Goal: Information Seeking & Learning: Learn about a topic

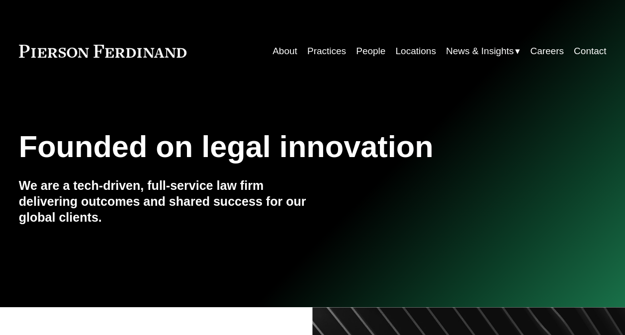
click at [0, 0] on span "Insights" at bounding box center [0, 0] width 0 height 0
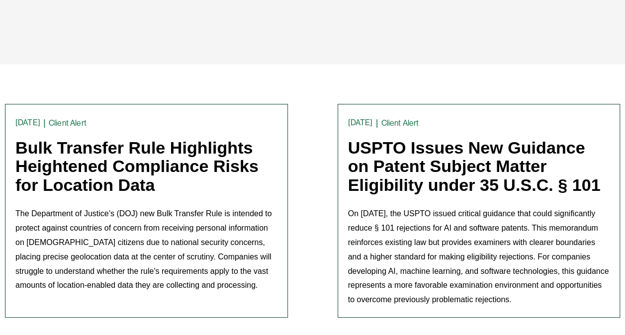
scroll to position [199, 0]
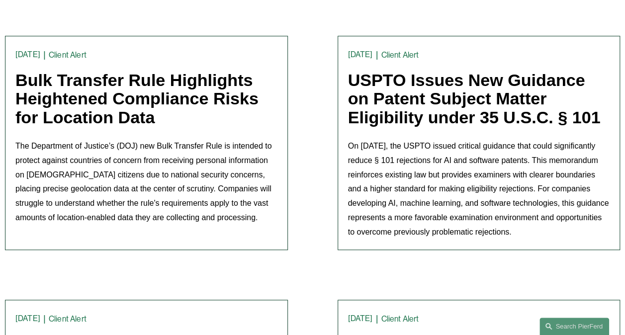
scroll to position [149, 0]
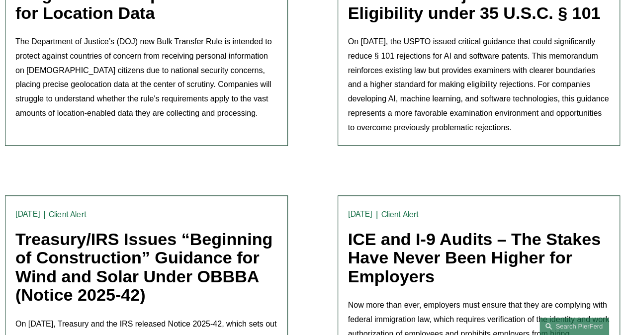
scroll to position [249, 0]
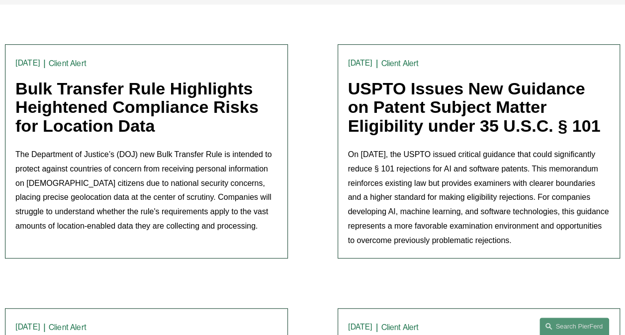
click at [130, 122] on link "Bulk Transfer Rule Highlights Heightened Compliance Risks for Location Data" at bounding box center [136, 107] width 243 height 56
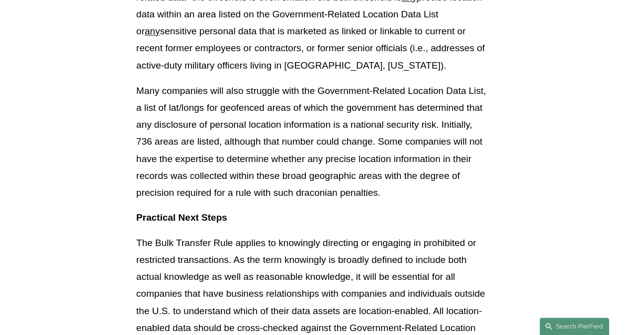
scroll to position [2735, 0]
